Goal: Transaction & Acquisition: Purchase product/service

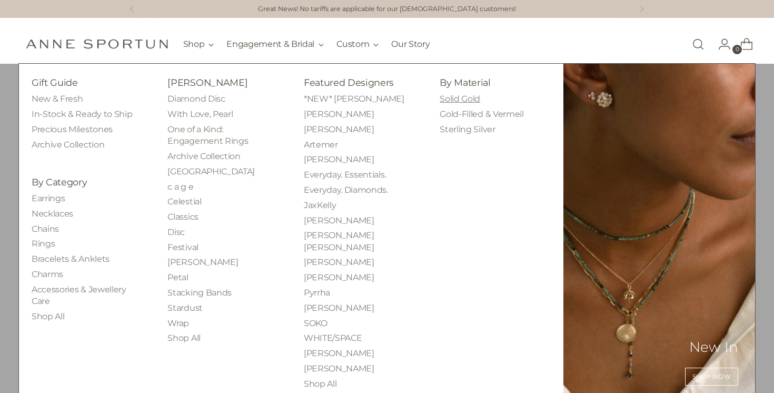
click at [472, 101] on link "Solid Gold" at bounding box center [460, 99] width 41 height 10
click at [51, 274] on link "Charms" at bounding box center [48, 274] width 32 height 10
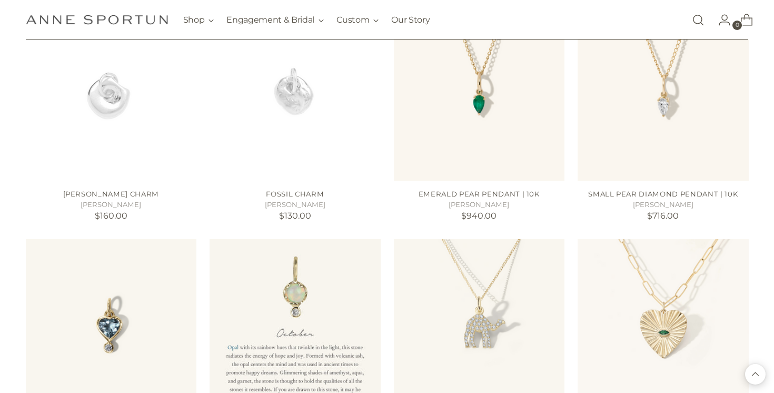
scroll to position [955, 0]
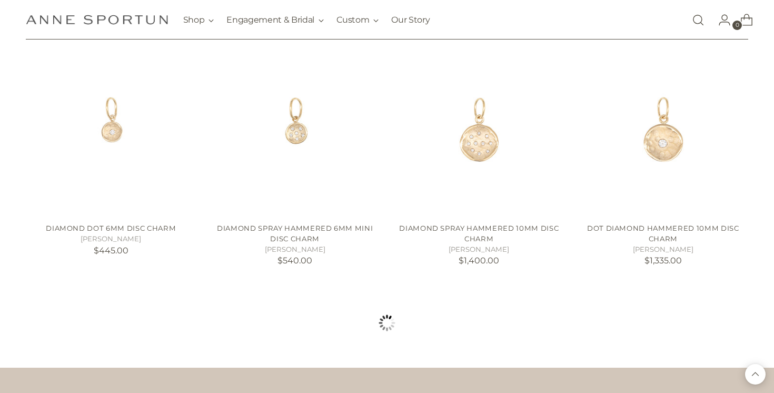
scroll to position [1872, 0]
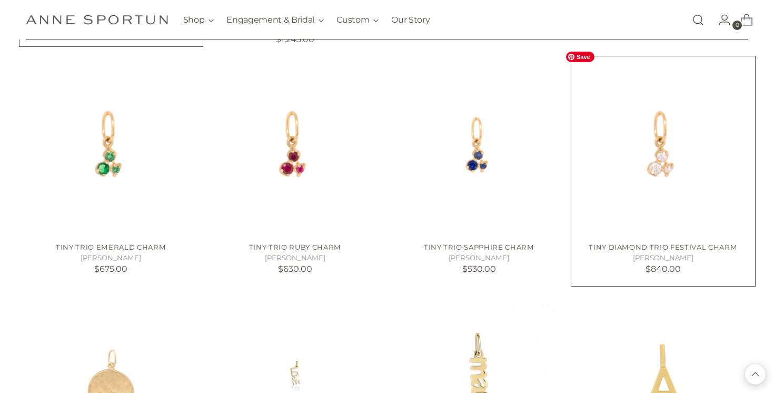
scroll to position [2815, 0]
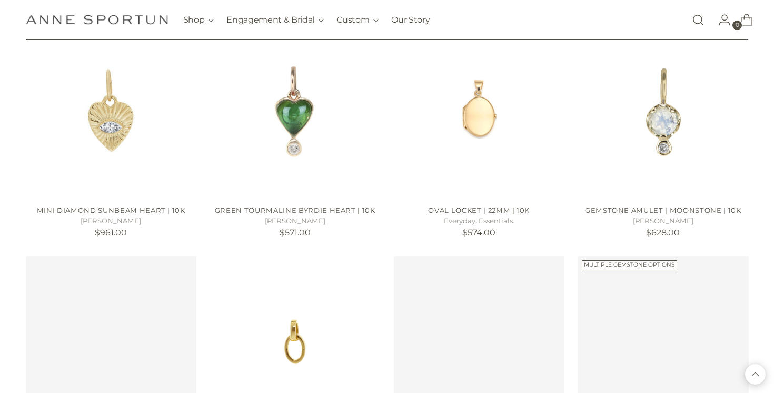
scroll to position [3776, 0]
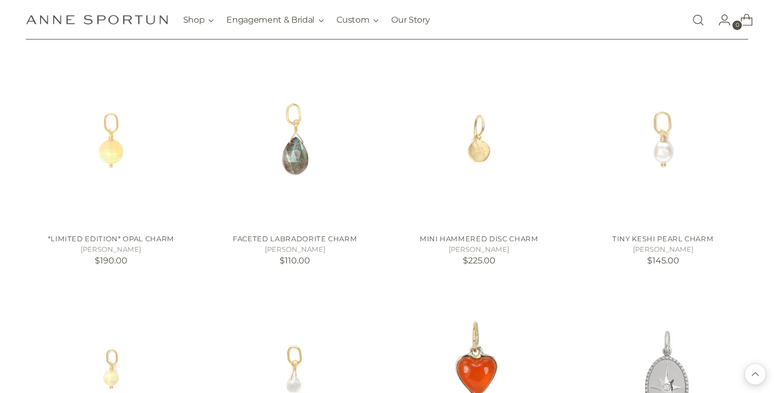
scroll to position [4460, 0]
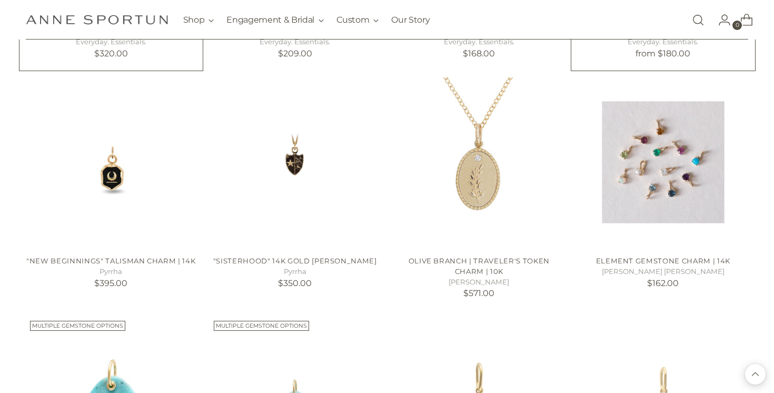
scroll to position [5381, 0]
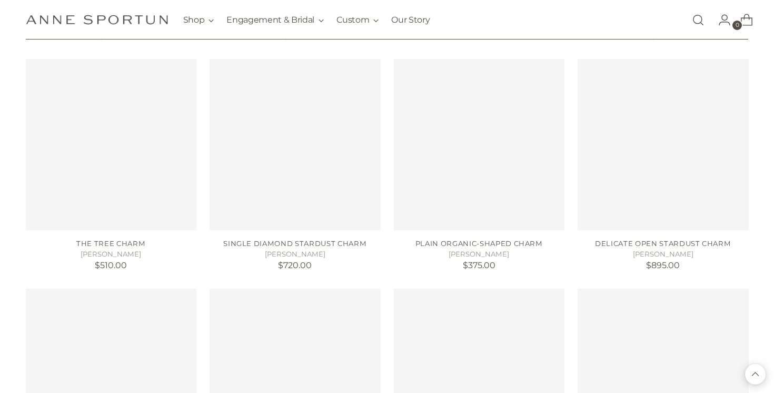
scroll to position [6323, 0]
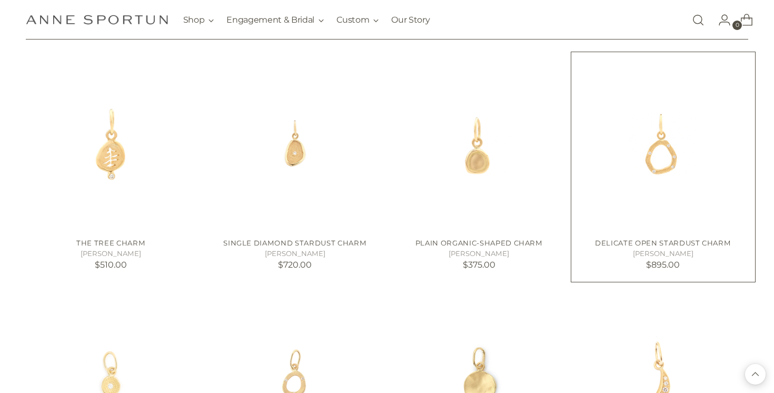
click at [0, 0] on img "Delicate Open Stardust Charm" at bounding box center [0, 0] width 0 height 0
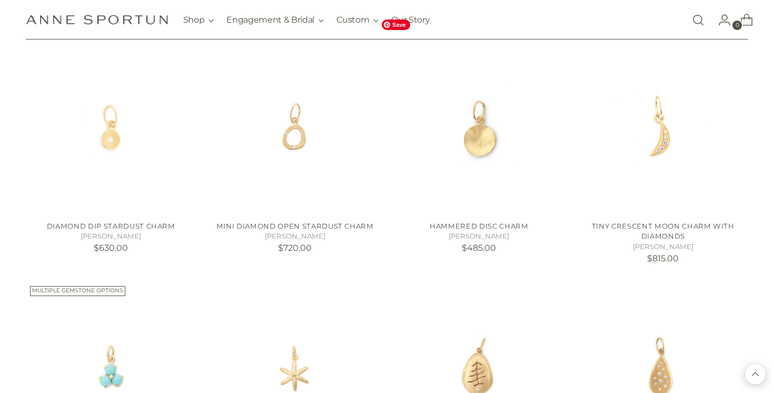
scroll to position [6572, 0]
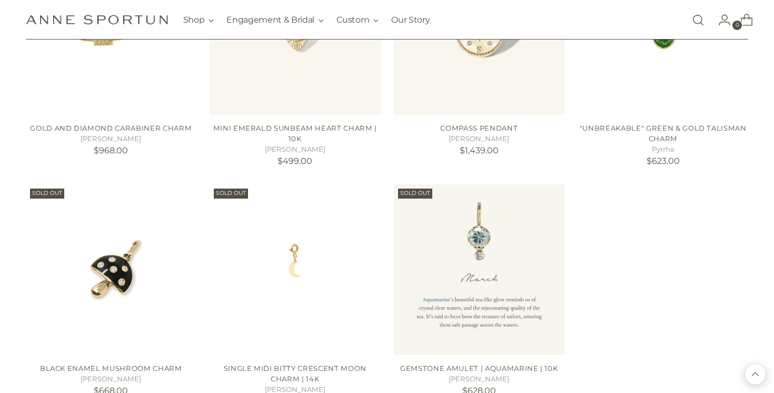
scroll to position [7194, 0]
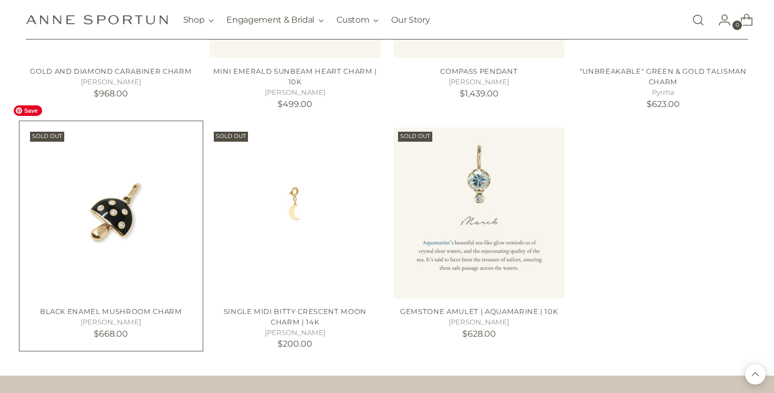
click at [0, 0] on img "BLACK ENAMEL MUSHROOM CHARM" at bounding box center [0, 0] width 0 height 0
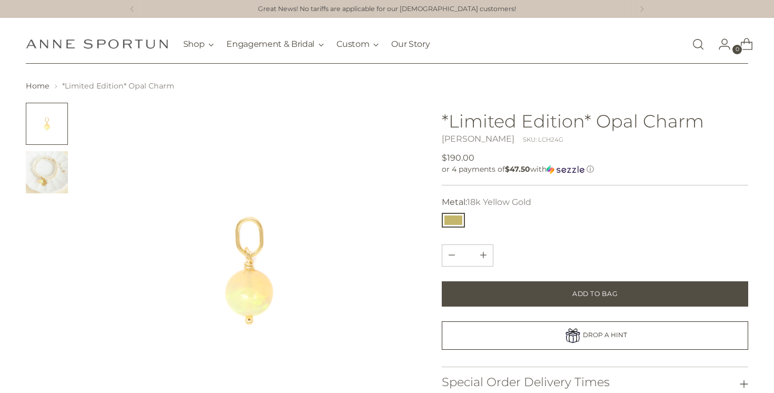
click at [50, 168] on img "Change image to image 2" at bounding box center [47, 172] width 42 height 42
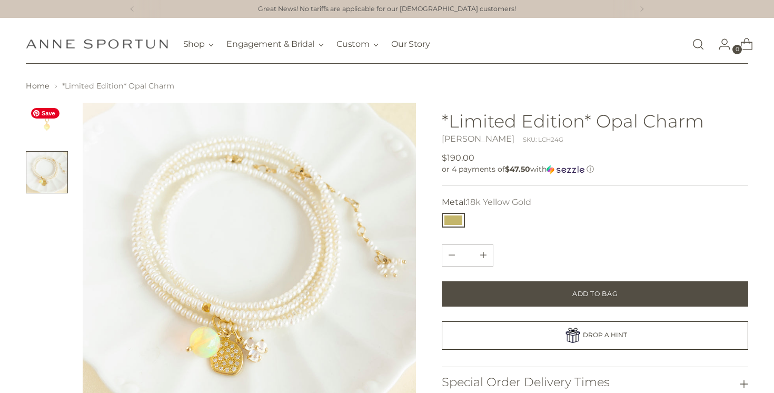
click at [46, 122] on img "Change image to image 1" at bounding box center [47, 124] width 42 height 42
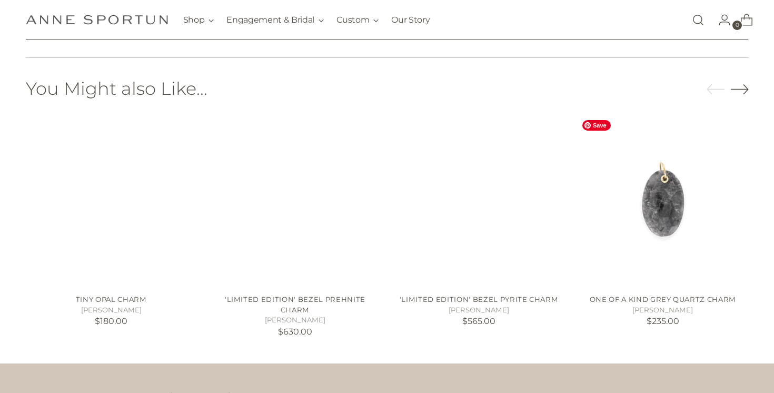
scroll to position [715, 0]
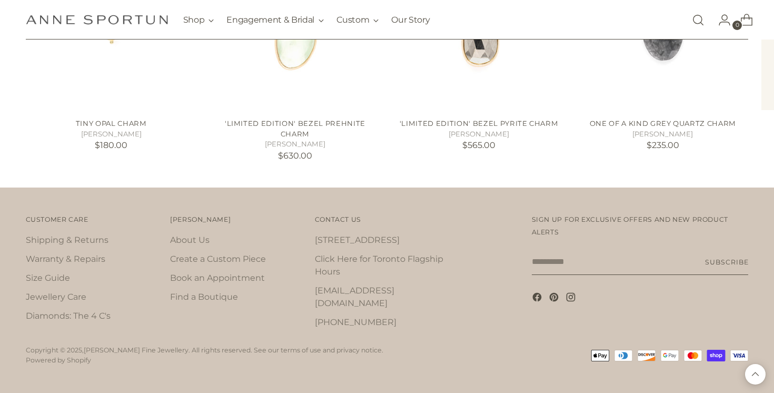
click at [551, 264] on input "Your email" at bounding box center [640, 262] width 217 height 26
type input "**********"
click at [711, 261] on button "Subscribe" at bounding box center [726, 262] width 43 height 26
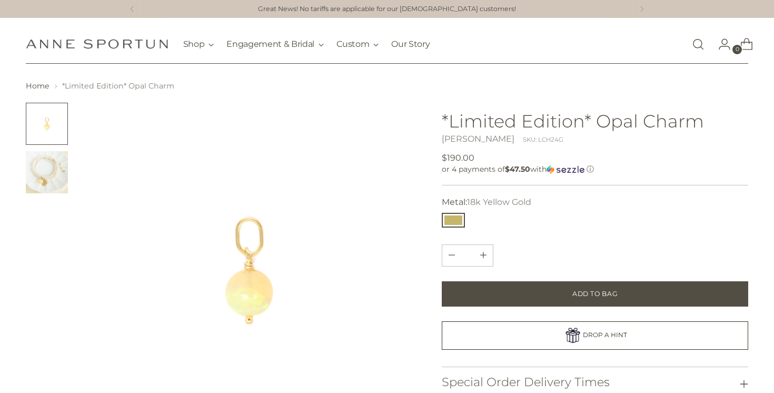
scroll to position [43, 0]
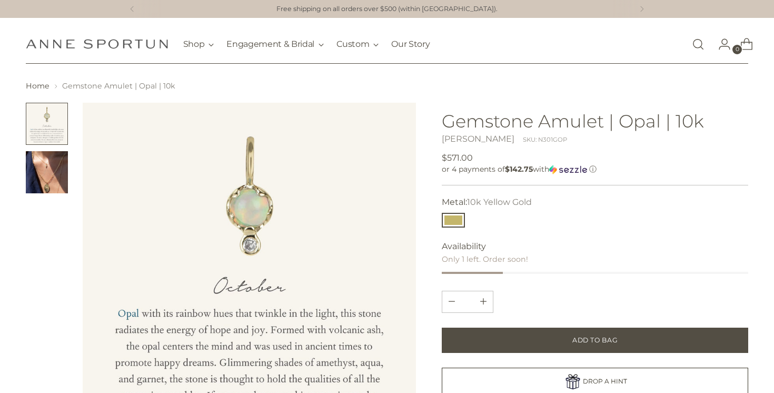
click at [63, 180] on img "Change image to image 2" at bounding box center [47, 172] width 42 height 42
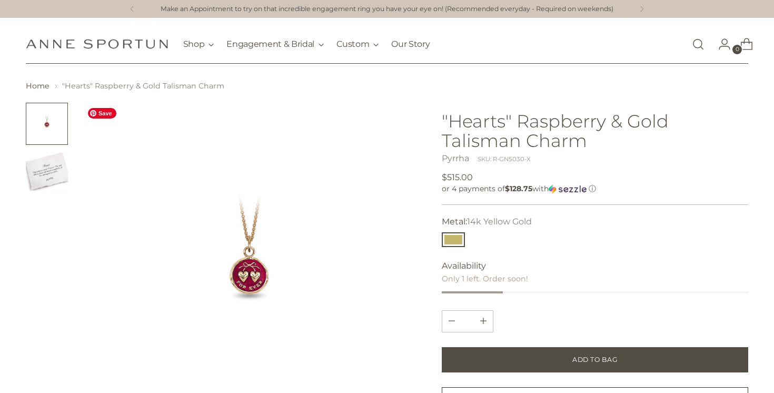
scroll to position [7, 0]
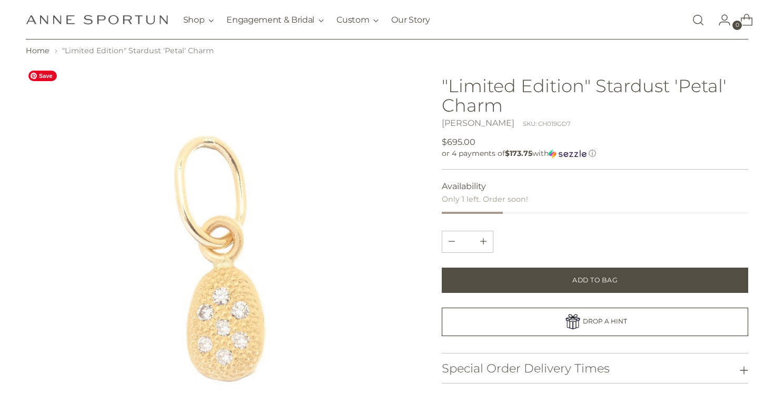
scroll to position [34, 0]
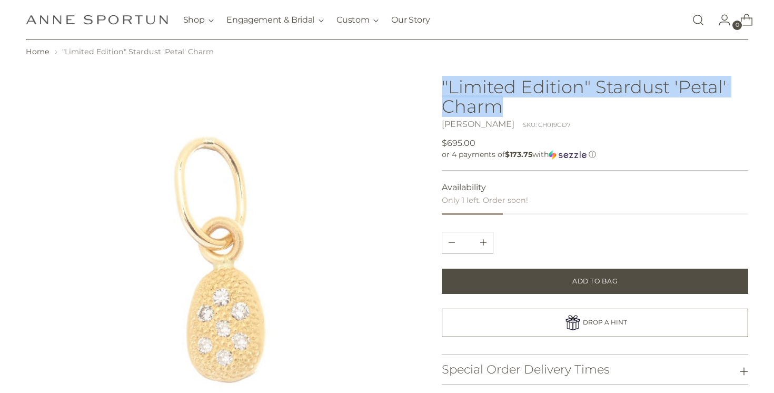
drag, startPoint x: 516, startPoint y: 112, endPoint x: 437, endPoint y: 92, distance: 81.4
click at [437, 92] on div "Product Details The last of its kind - this 'Stardust' charm in gold features a…" at bounding box center [387, 328] width 723 height 521
copy h1 ""Limited Edition" Stardust 'Petal' Charm"
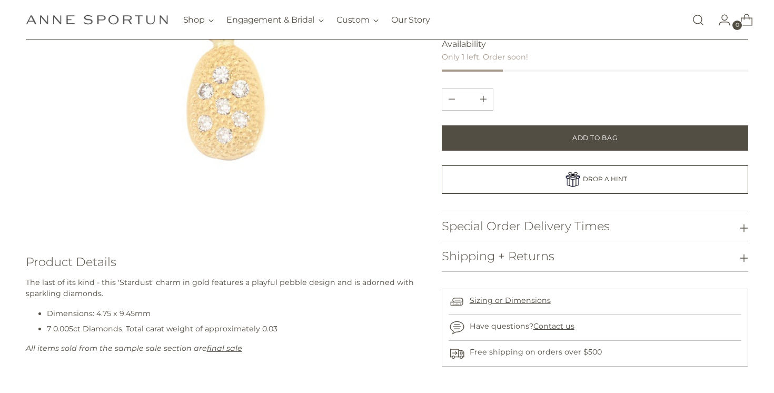
scroll to position [258, 0]
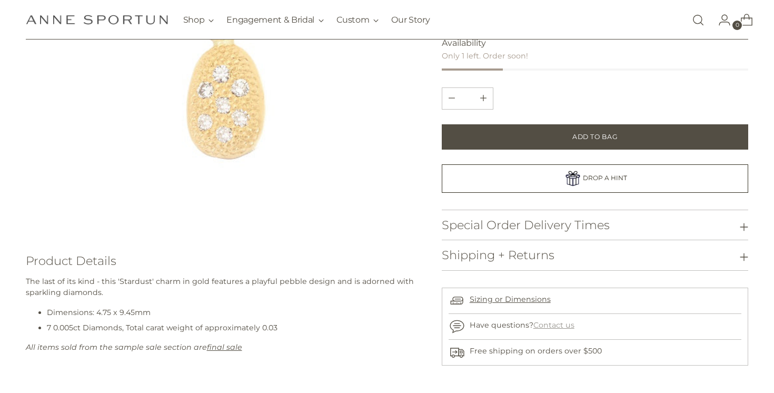
click at [560, 325] on link "Contact us" at bounding box center [554, 324] width 41 height 9
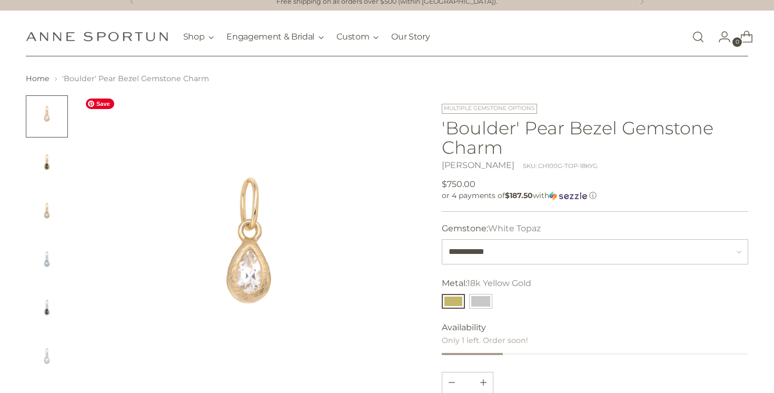
scroll to position [35, 0]
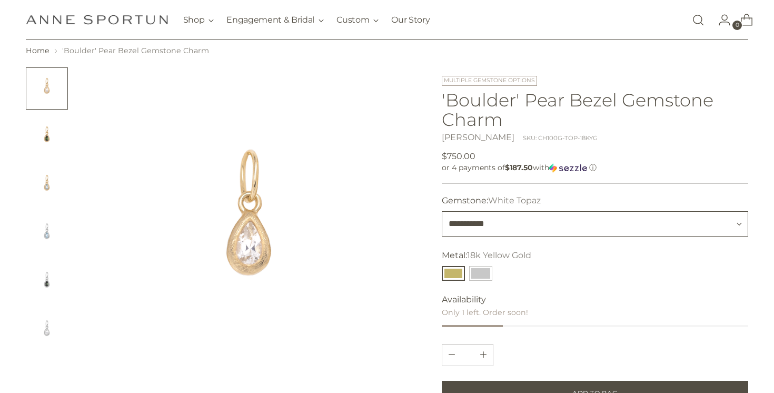
click at [522, 225] on select "**********" at bounding box center [595, 223] width 307 height 25
select select "**********"
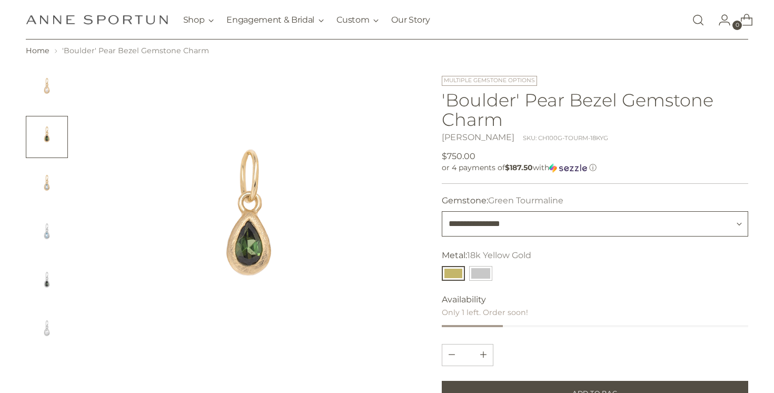
click at [524, 224] on select "**********" at bounding box center [595, 223] width 307 height 25
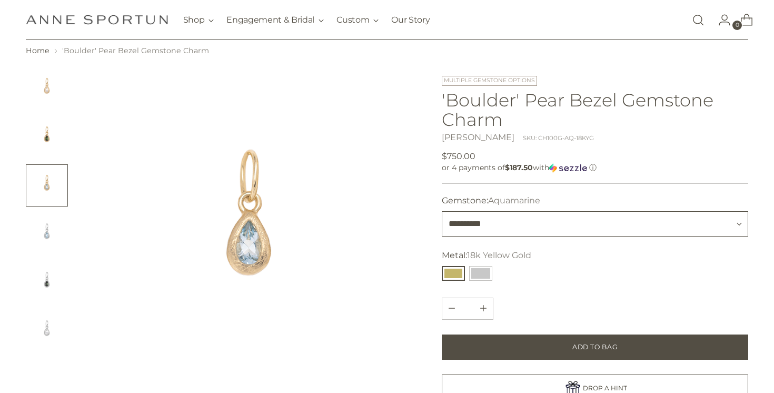
click at [517, 224] on select "**********" at bounding box center [595, 223] width 307 height 25
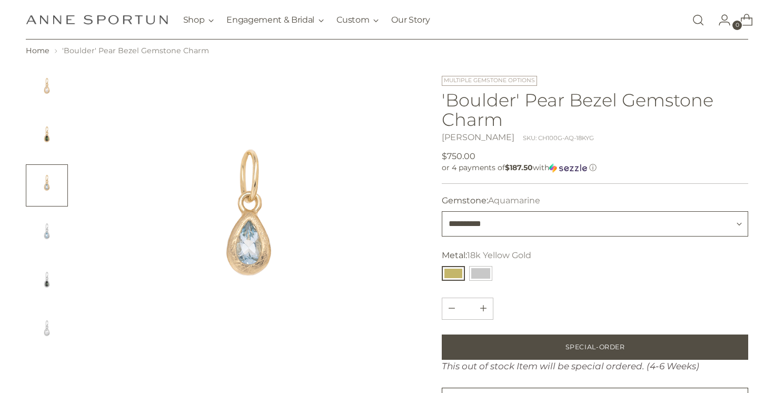
select select "**********"
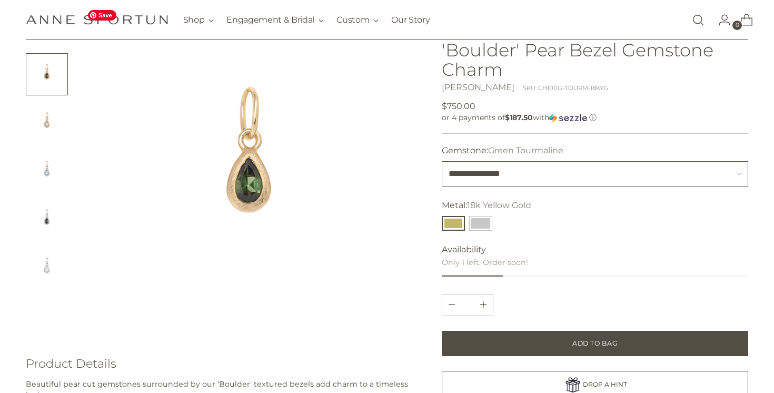
scroll to position [97, 0]
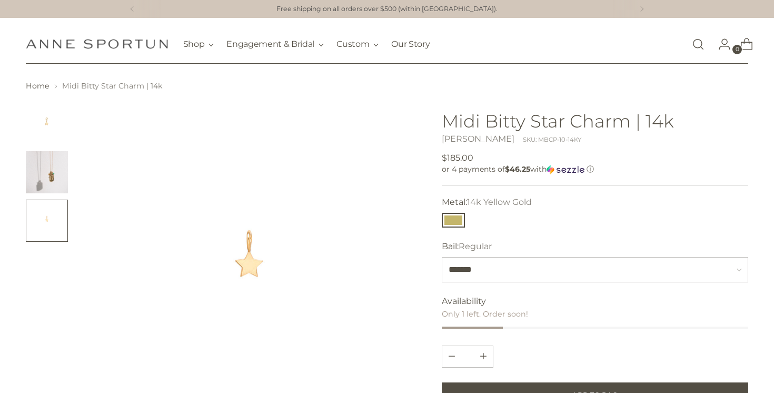
click at [67, 172] on img "Change image to image 2" at bounding box center [47, 172] width 42 height 42
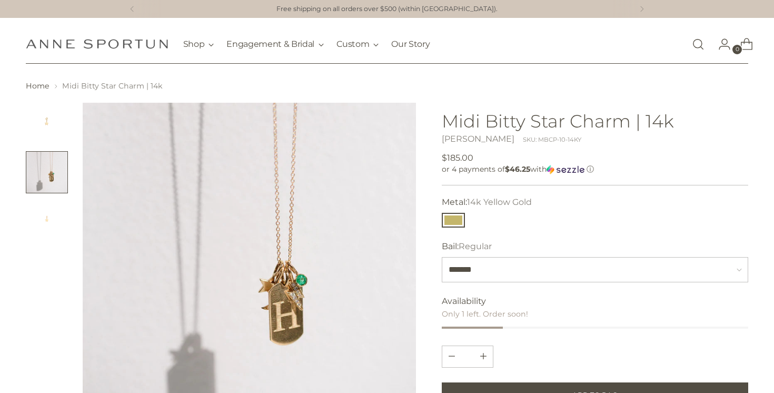
click at [52, 134] on img "Change image to image 1" at bounding box center [47, 124] width 42 height 42
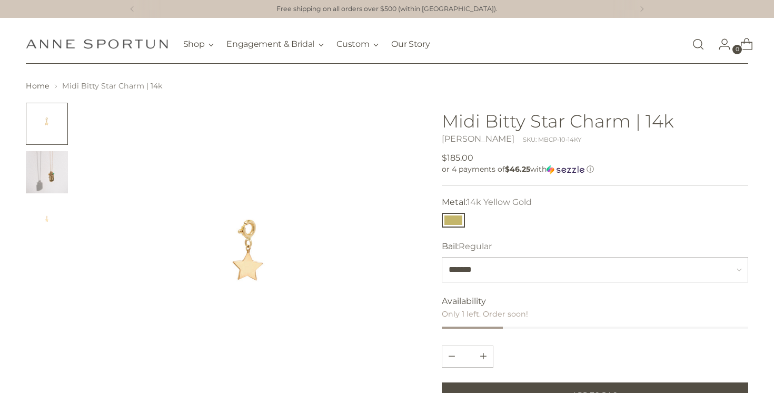
click at [46, 161] on img "Change image to image 2" at bounding box center [47, 172] width 42 height 42
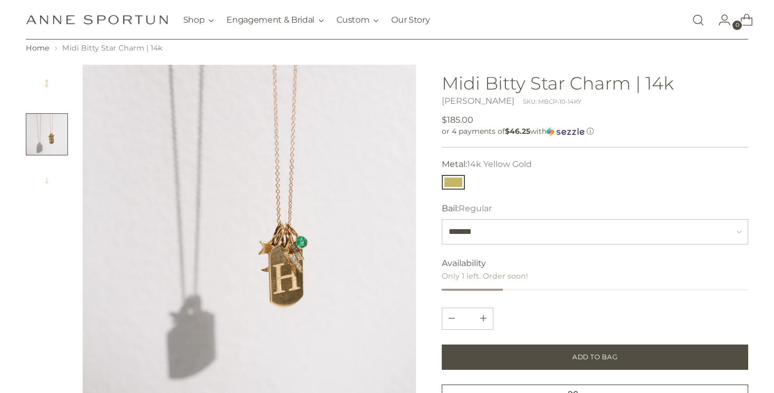
scroll to position [36, 0]
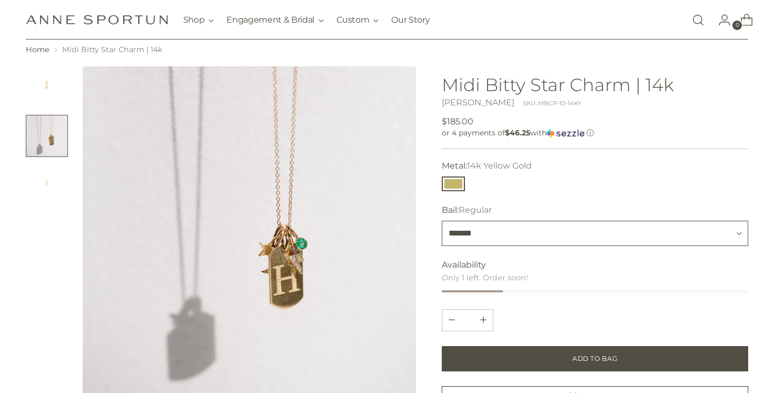
click at [499, 236] on select "**********" at bounding box center [595, 233] width 307 height 25
select select "**********"
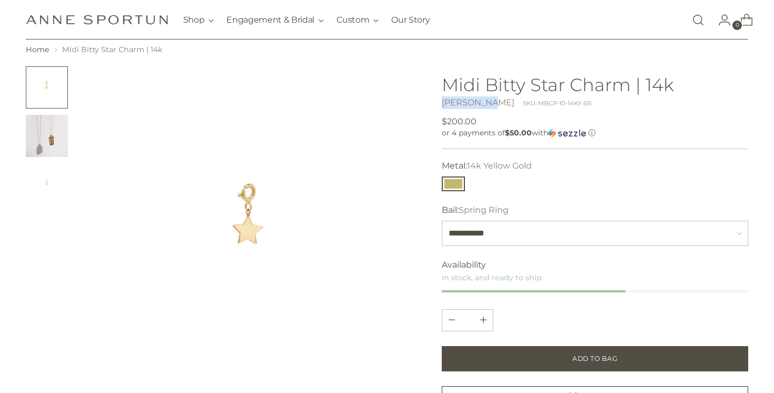
click at [40, 141] on img "Change image to image 2" at bounding box center [47, 136] width 42 height 42
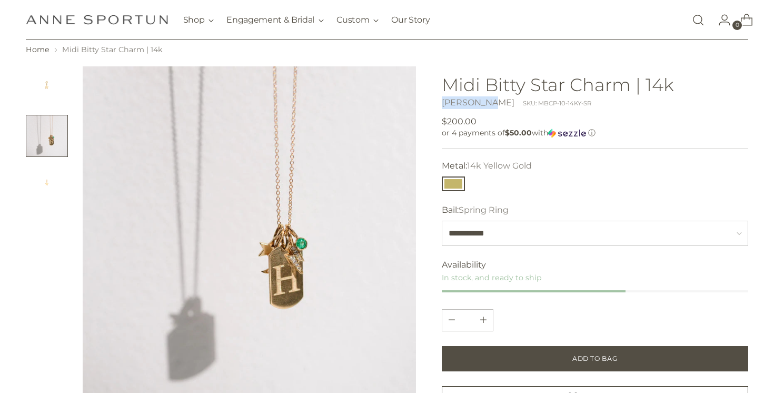
click at [271, 242] on img at bounding box center [250, 233] width 334 height 334
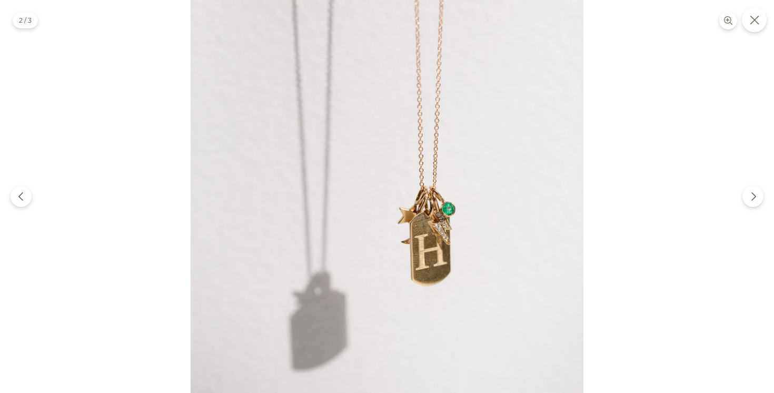
click at [757, 21] on icon "Close" at bounding box center [754, 19] width 9 height 9
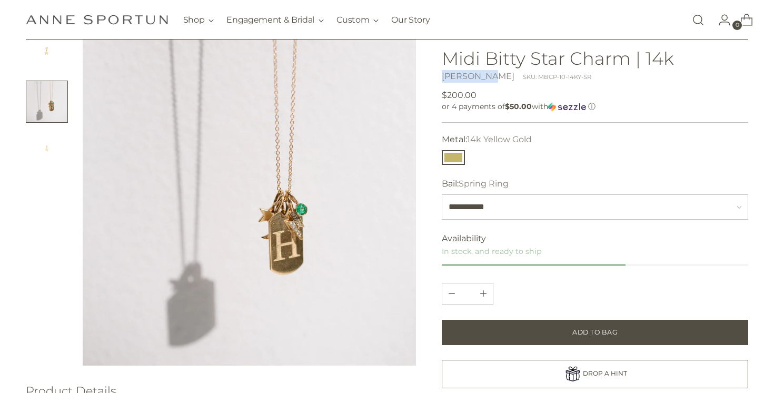
scroll to position [49, 0]
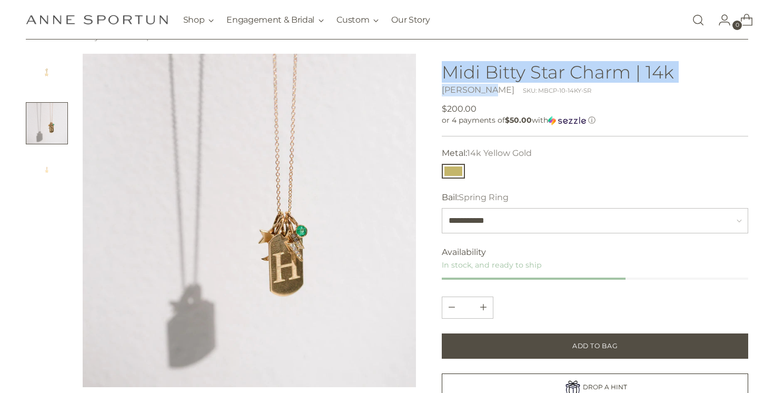
drag, startPoint x: 439, startPoint y: 75, endPoint x: 486, endPoint y: 91, distance: 49.7
click at [486, 91] on div at bounding box center [387, 321] width 723 height 534
copy div "Midi Bitty Star Charm | 14k Zoe Chicco"
click at [260, 225] on img at bounding box center [250, 221] width 334 height 334
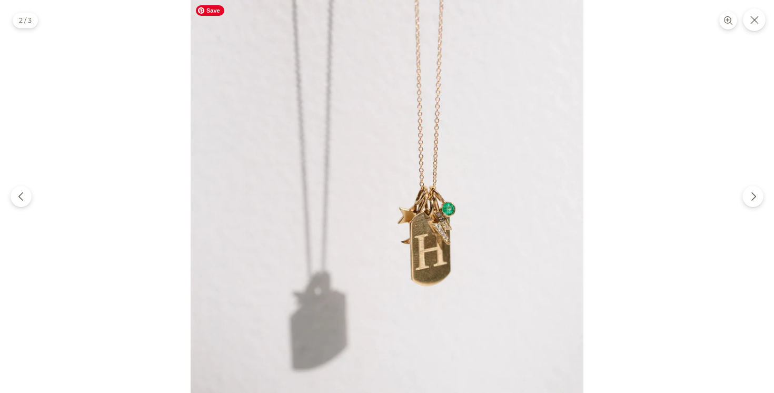
click at [379, 224] on img at bounding box center [387, 196] width 393 height 393
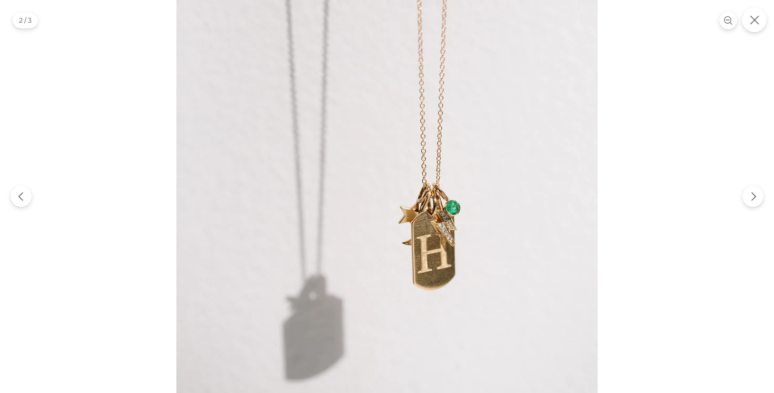
click at [753, 24] on button "Close" at bounding box center [754, 19] width 25 height 25
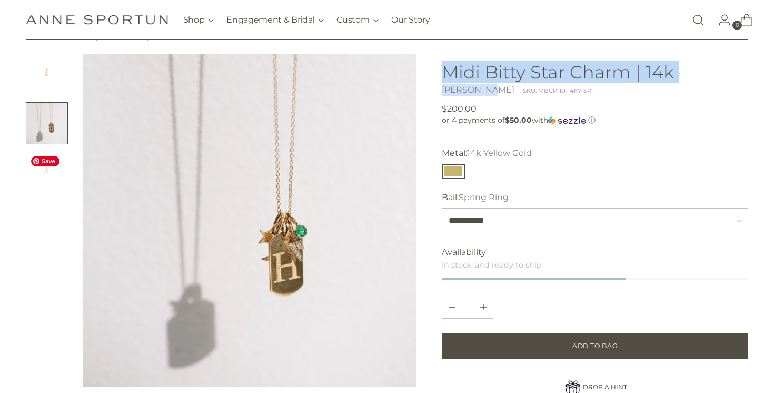
click at [38, 192] on img "Change image to image 3" at bounding box center [47, 172] width 42 height 42
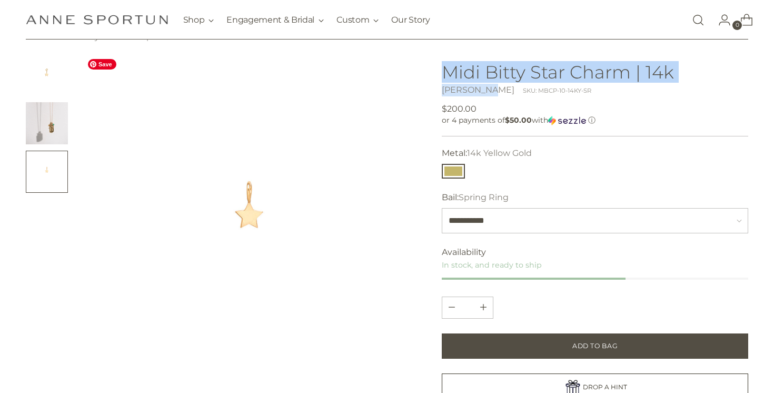
click at [221, 201] on img at bounding box center [250, 221] width 334 height 334
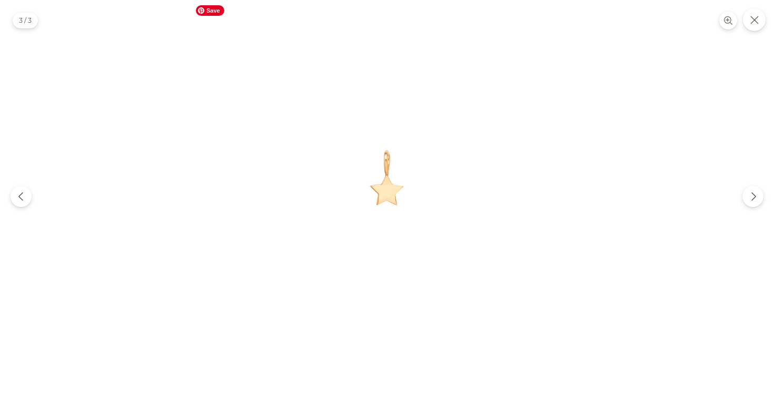
click at [405, 150] on img at bounding box center [387, 196] width 393 height 393
click at [759, 24] on button "Close" at bounding box center [754, 19] width 25 height 25
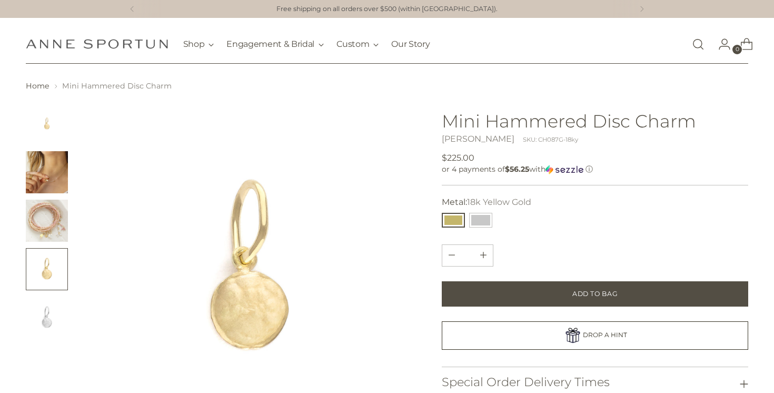
click at [38, 168] on img "Change image to image 2" at bounding box center [47, 172] width 42 height 42
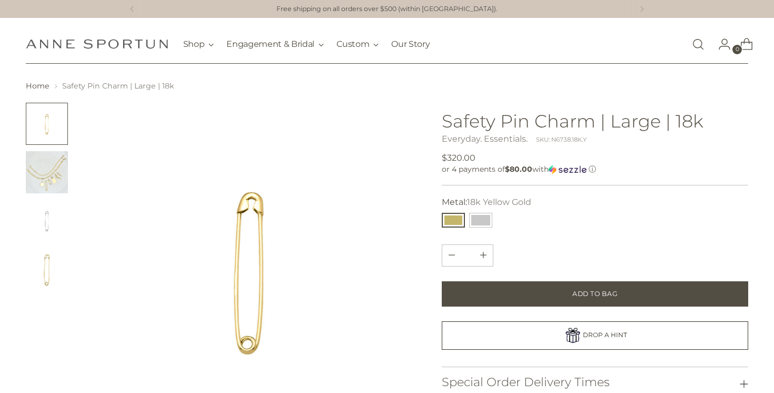
click at [62, 180] on img "Change image to image 2" at bounding box center [47, 172] width 42 height 42
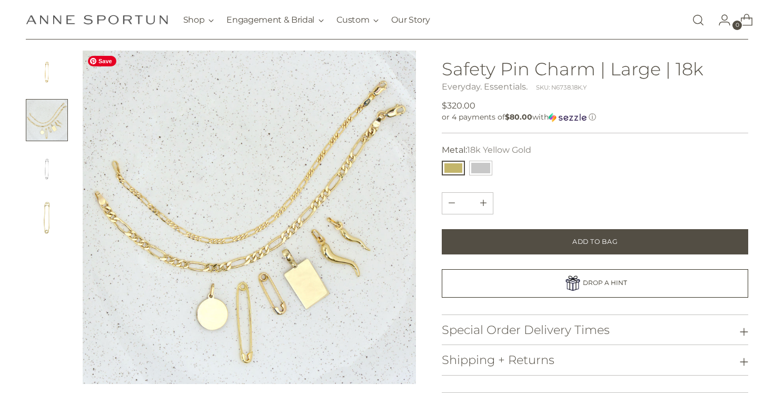
scroll to position [55, 0]
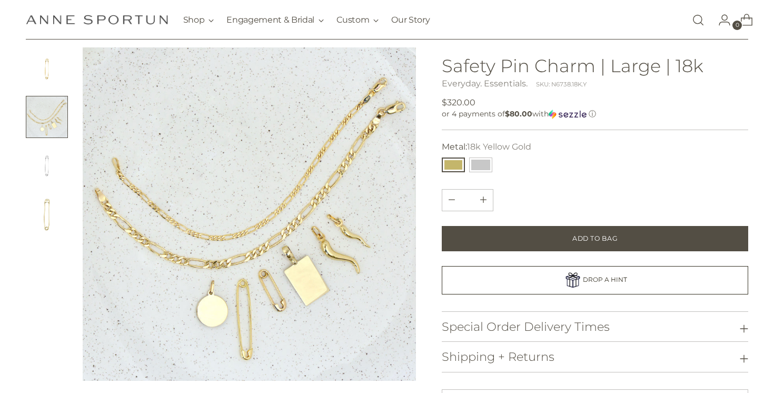
click at [476, 86] on link "Everyday. Essentials." at bounding box center [485, 83] width 86 height 10
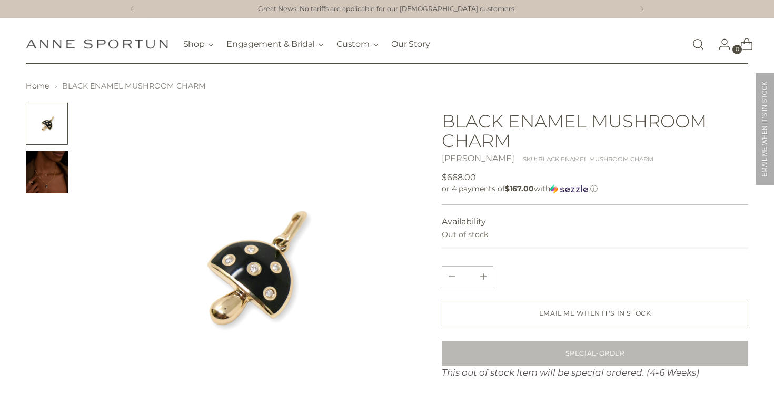
drag, startPoint x: 438, startPoint y: 158, endPoint x: 518, endPoint y: 161, distance: 80.1
click at [518, 161] on div "Product Details" at bounding box center [387, 356] width 723 height 506
copy link "Alexa Jill Jewellery"
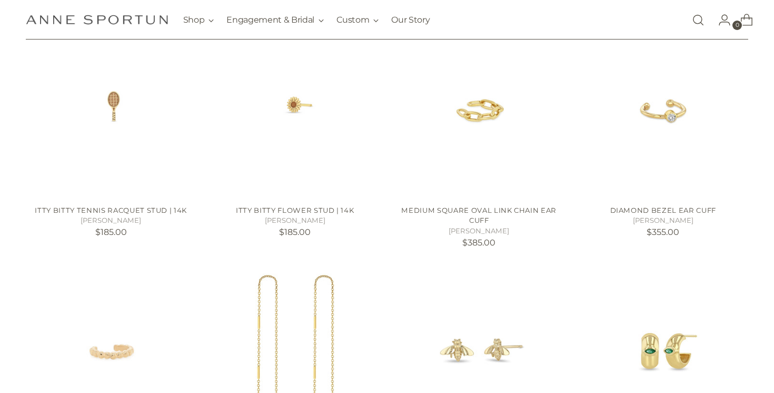
scroll to position [59, 0]
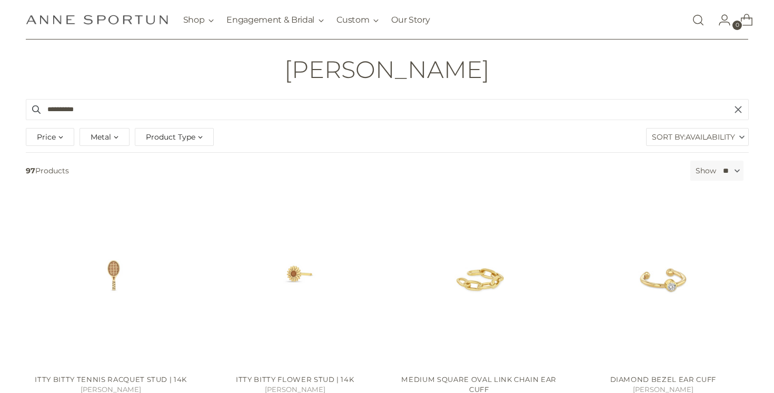
click at [174, 143] on div "Product Type" at bounding box center [174, 137] width 79 height 18
click at [172, 174] on button "Charm (4)" at bounding box center [166, 179] width 47 height 15
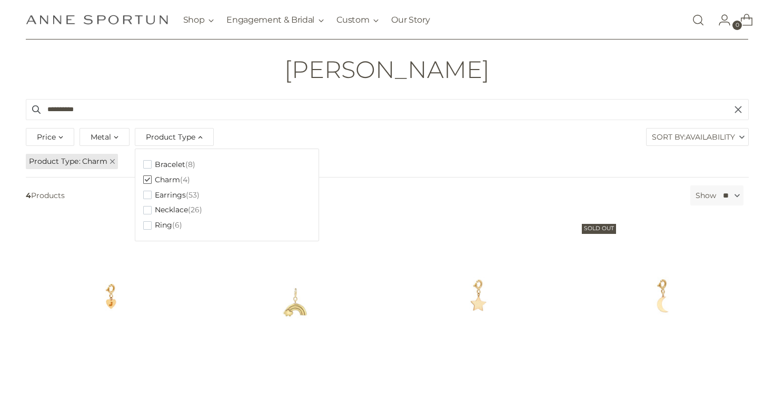
click at [399, 153] on ul "Product Type Charm" at bounding box center [387, 161] width 727 height 18
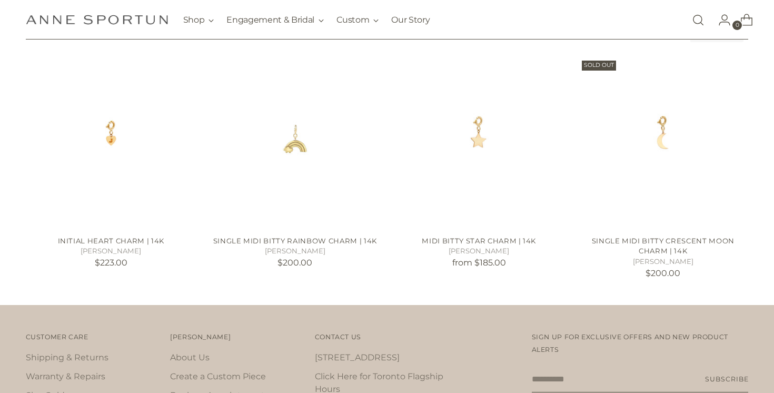
scroll to position [223, 0]
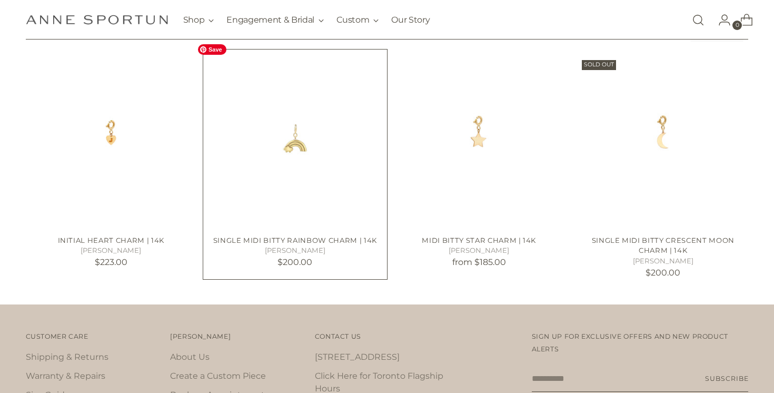
click at [0, 0] on img "Single Midi Bitty Rainbow Charm | 14k" at bounding box center [0, 0] width 0 height 0
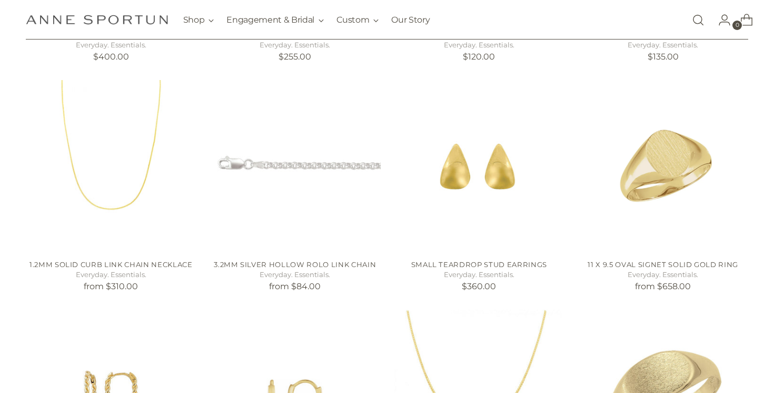
scroll to position [406, 0]
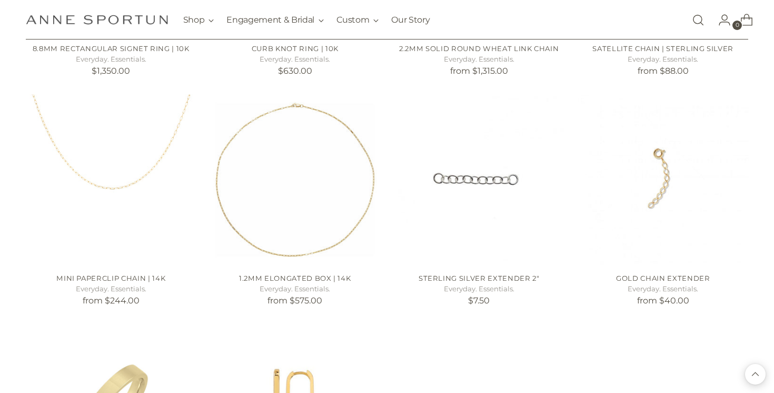
scroll to position [1082, 0]
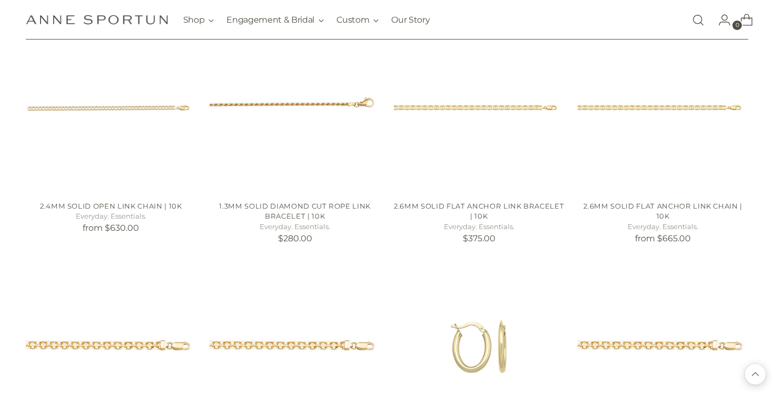
scroll to position [2332, 0]
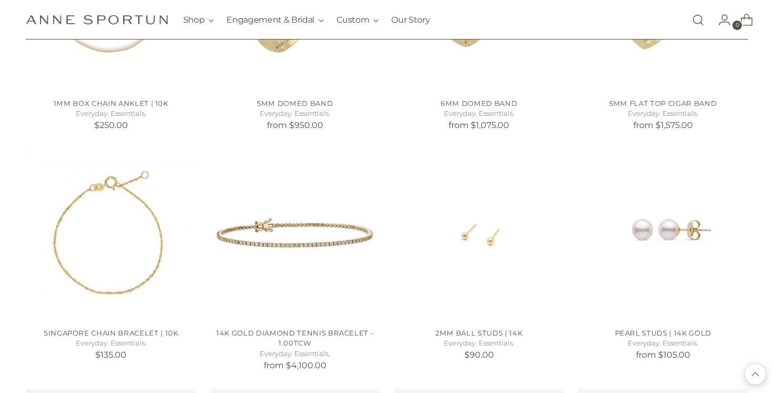
scroll to position [3630, 0]
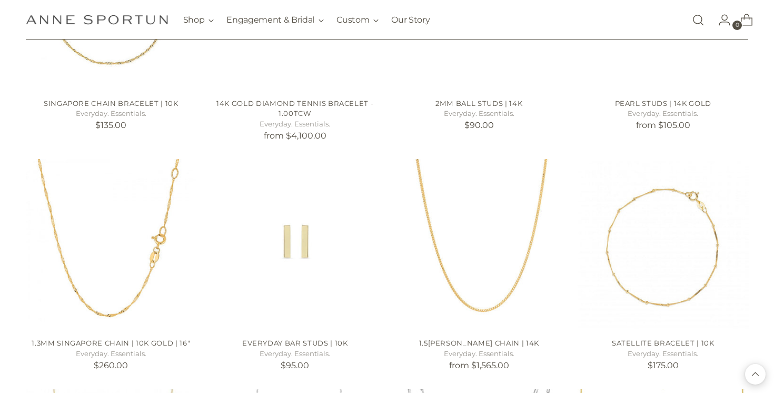
scroll to position [3846, 0]
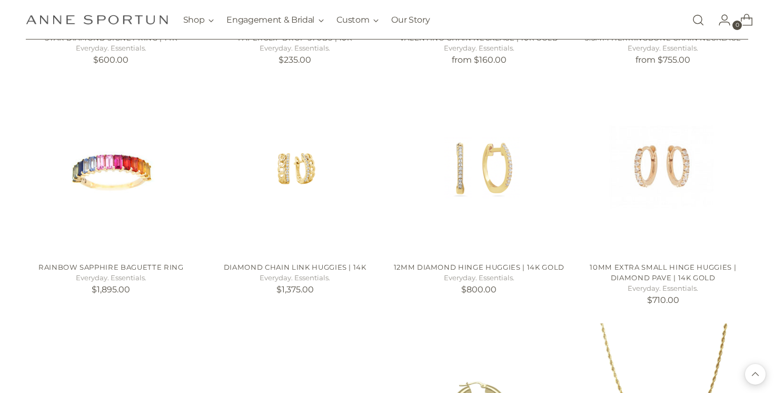
scroll to position [5548, 0]
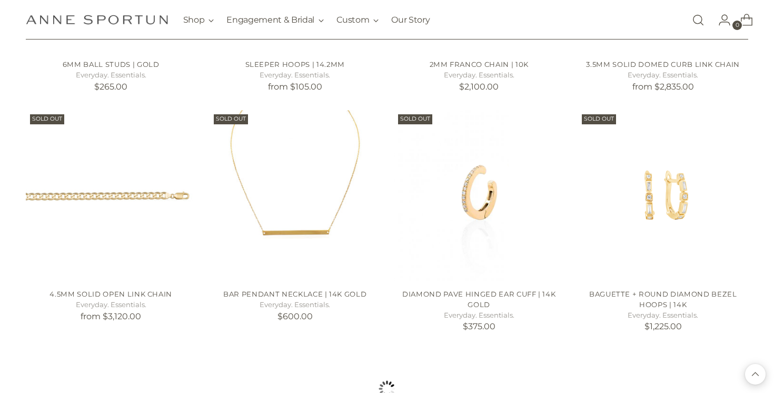
scroll to position [9271, 0]
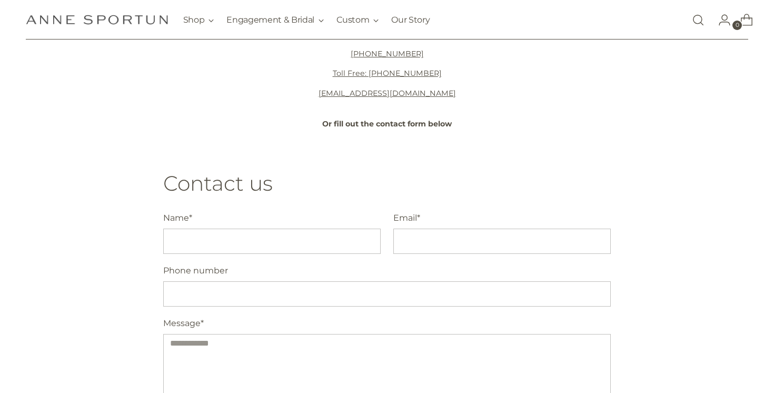
scroll to position [96, 0]
drag, startPoint x: 476, startPoint y: 90, endPoint x: 330, endPoint y: 86, distance: 146.0
click at [330, 86] on p "[EMAIL_ADDRESS][DOMAIN_NAME]" at bounding box center [387, 91] width 369 height 11
copy link "[EMAIL_ADDRESS][DOMAIN_NAME]"
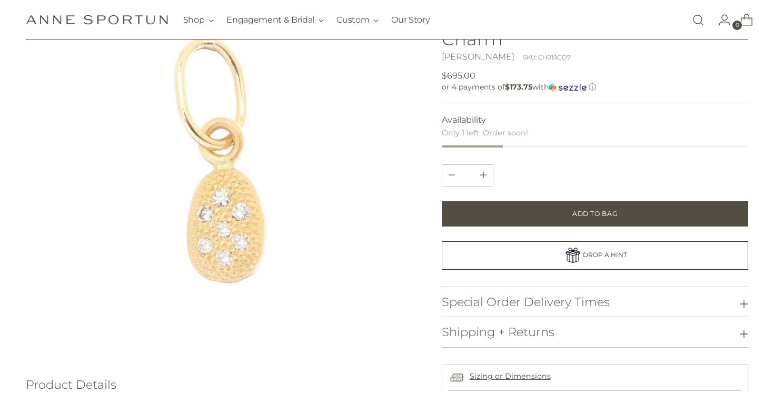
scroll to position [134, 0]
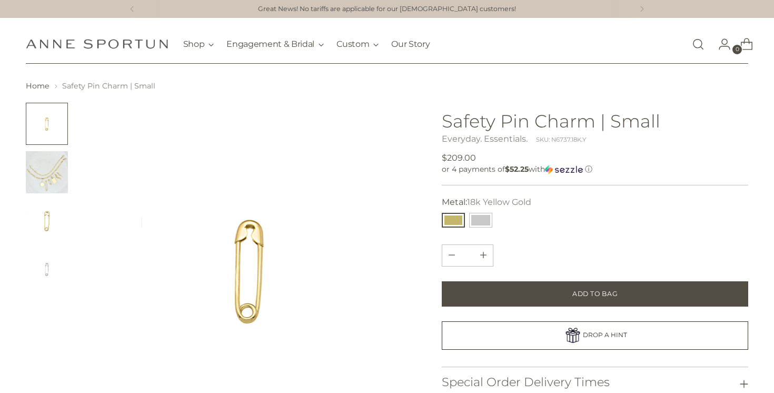
click at [43, 158] on img "Change image to image 2" at bounding box center [47, 172] width 42 height 42
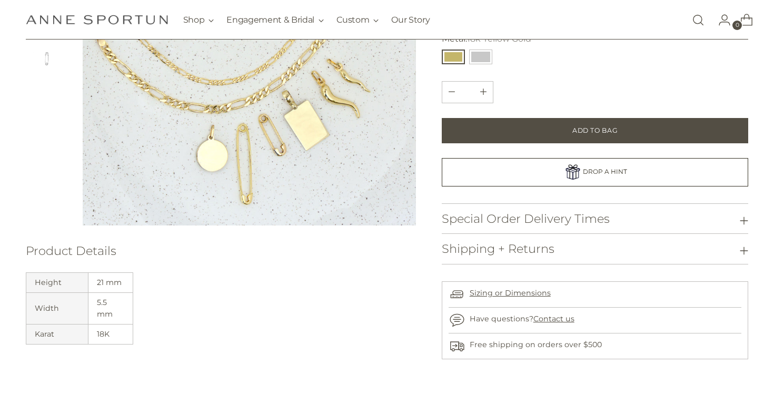
scroll to position [213, 0]
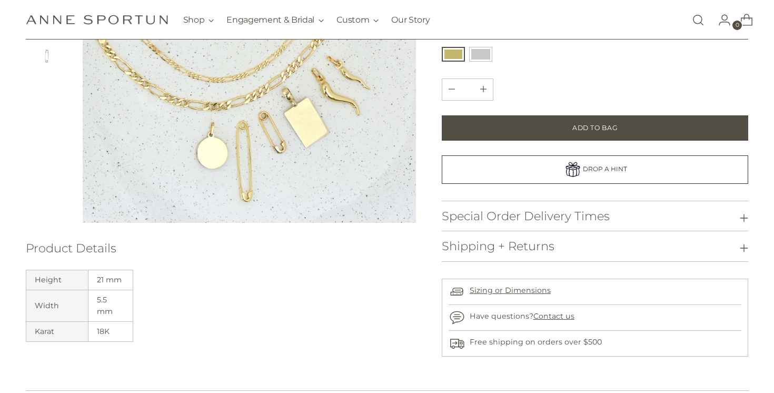
click at [500, 220] on h3 "Special Order Delivery Times" at bounding box center [526, 216] width 168 height 13
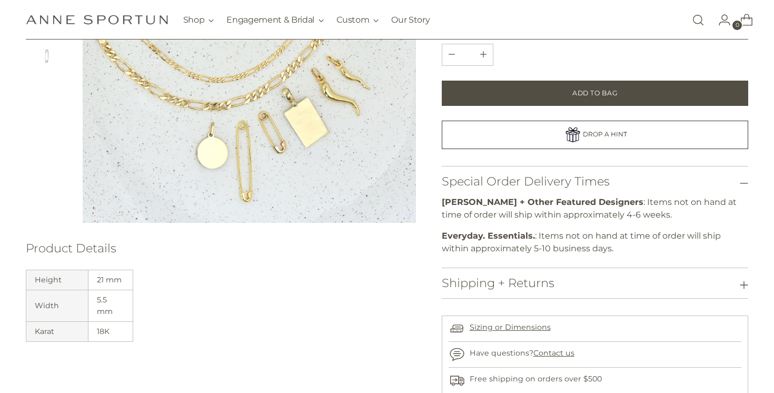
click at [504, 288] on h3 "Shipping + Returns" at bounding box center [498, 283] width 113 height 13
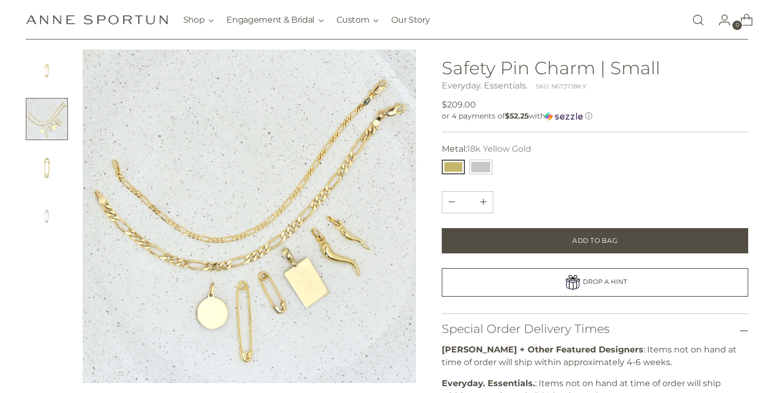
scroll to position [51, 0]
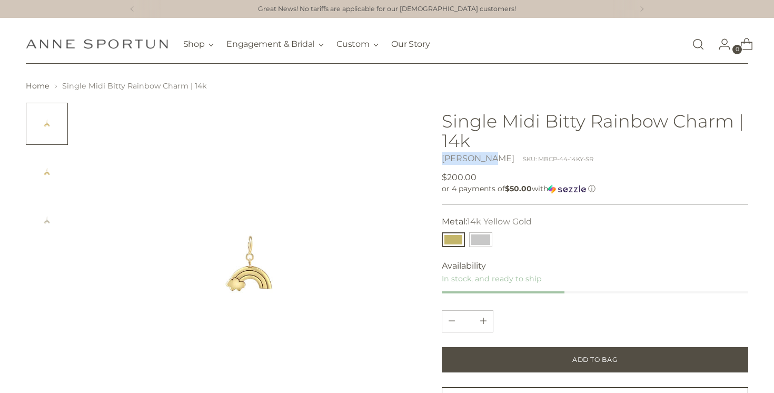
drag, startPoint x: 492, startPoint y: 159, endPoint x: 442, endPoint y: 161, distance: 49.5
click at [442, 161] on div "[PERSON_NAME] SKU: MBCP-44-14KY-SR" at bounding box center [595, 158] width 307 height 13
copy link "[PERSON_NAME]"
click at [241, 268] on img at bounding box center [250, 270] width 334 height 334
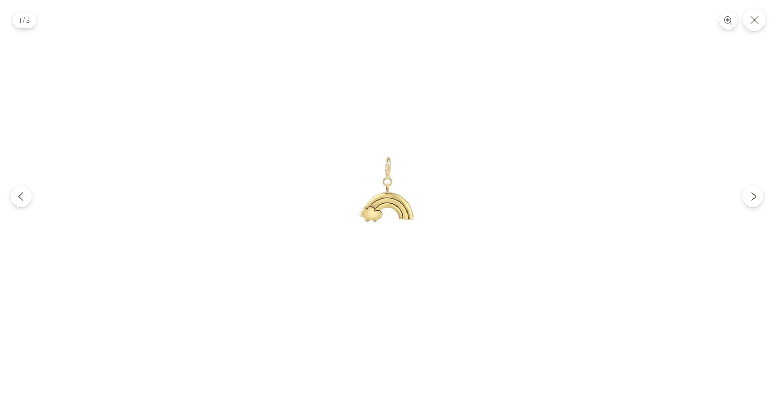
click at [401, 172] on img at bounding box center [387, 196] width 393 height 393
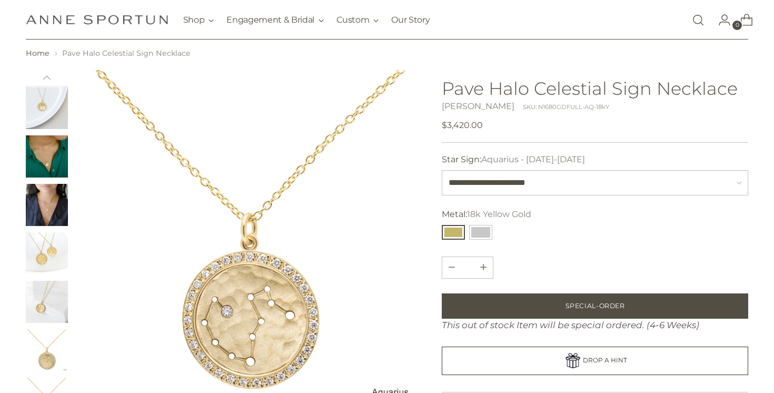
scroll to position [96, 0]
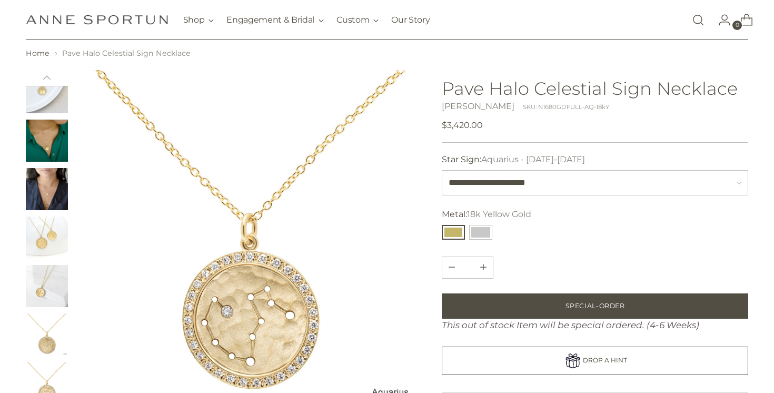
click at [46, 143] on img "Change image to image 4" at bounding box center [47, 141] width 42 height 42
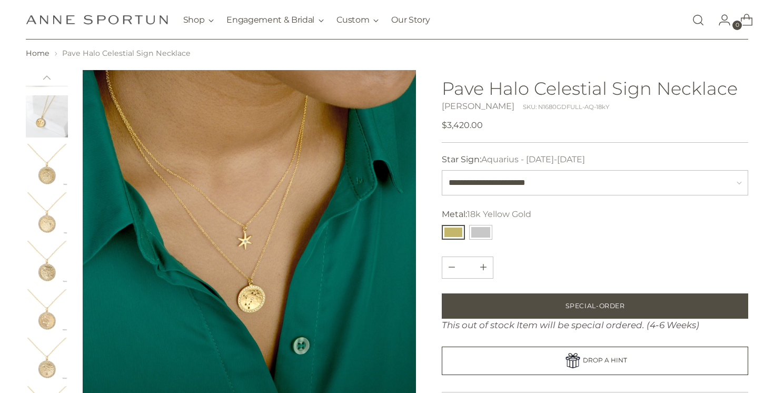
scroll to position [0, 0]
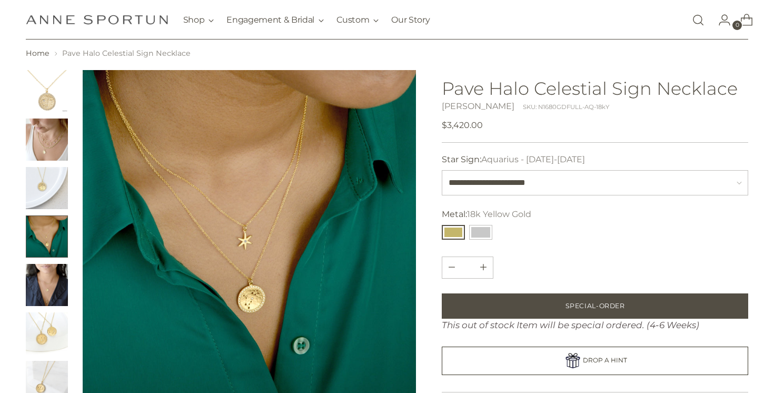
click at [56, 284] on img "Change image to image 5" at bounding box center [47, 285] width 42 height 42
